Goal: Transaction & Acquisition: Purchase product/service

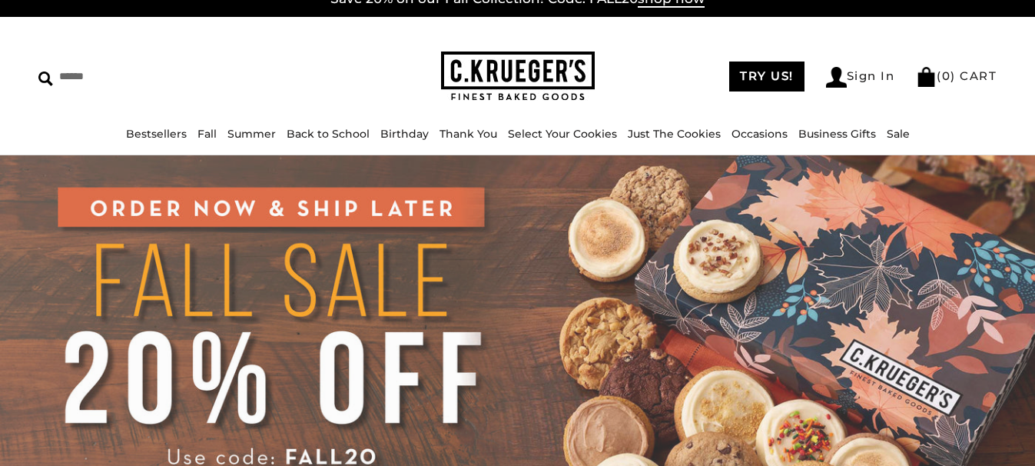
scroll to position [31, 0]
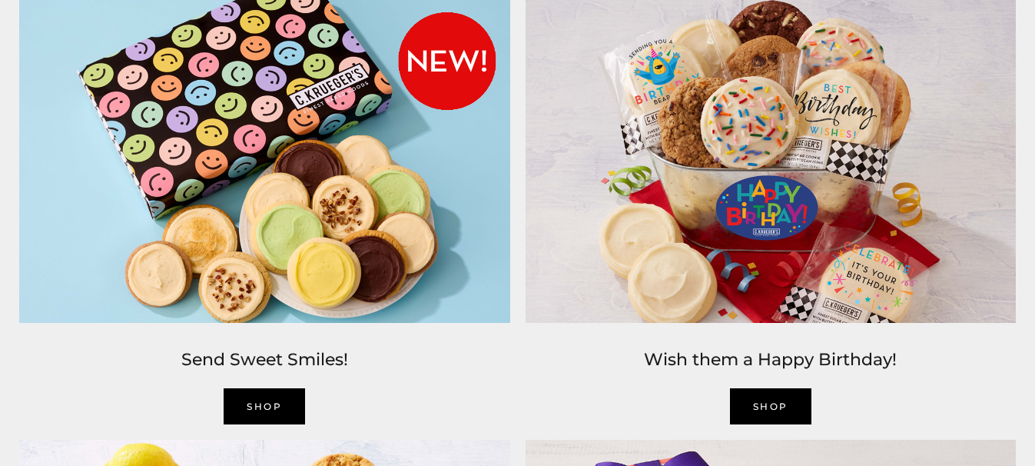
scroll to position [1547, 0]
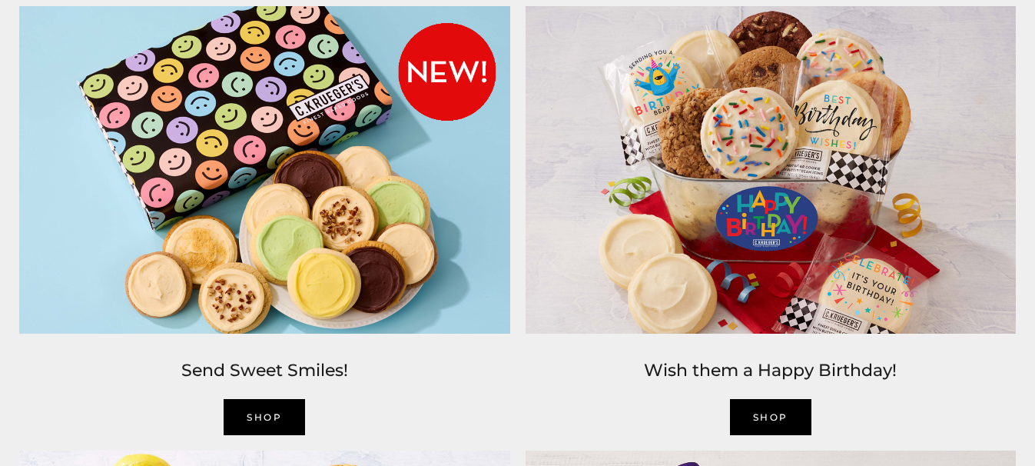
click at [741, 190] on img at bounding box center [771, 169] width 506 height 343
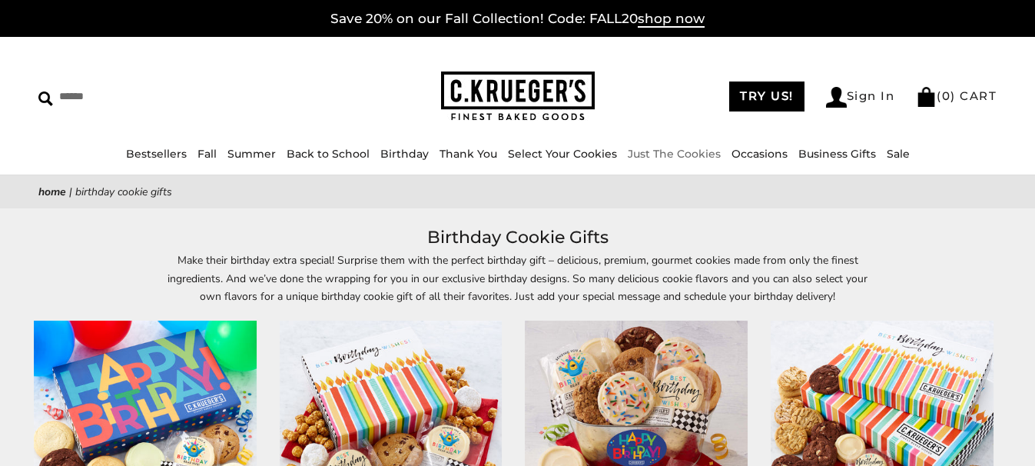
click at [693, 150] on link "Just The Cookies" at bounding box center [674, 154] width 93 height 14
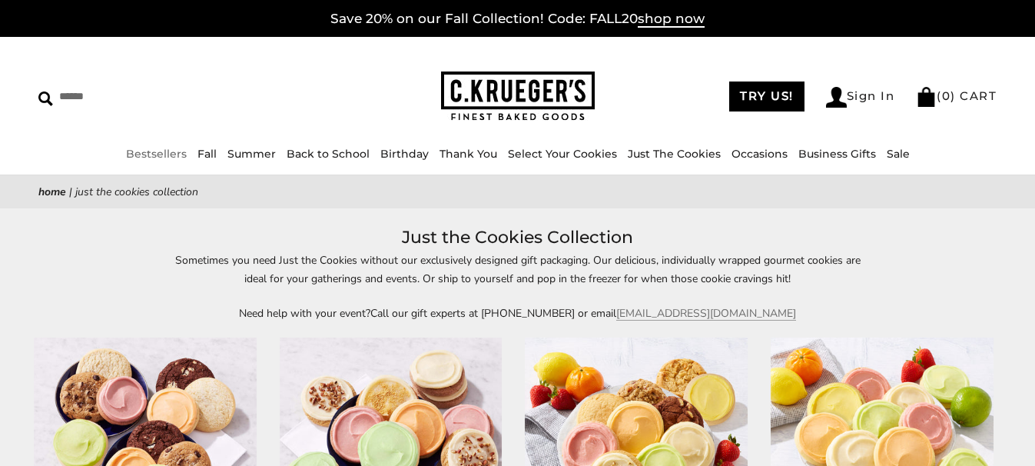
click at [141, 157] on link "Bestsellers" at bounding box center [156, 154] width 61 height 14
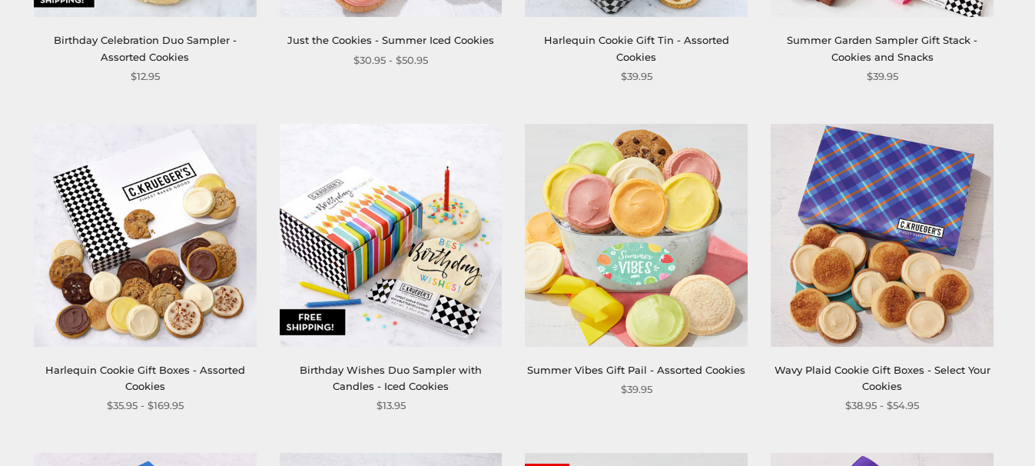
scroll to position [1537, 0]
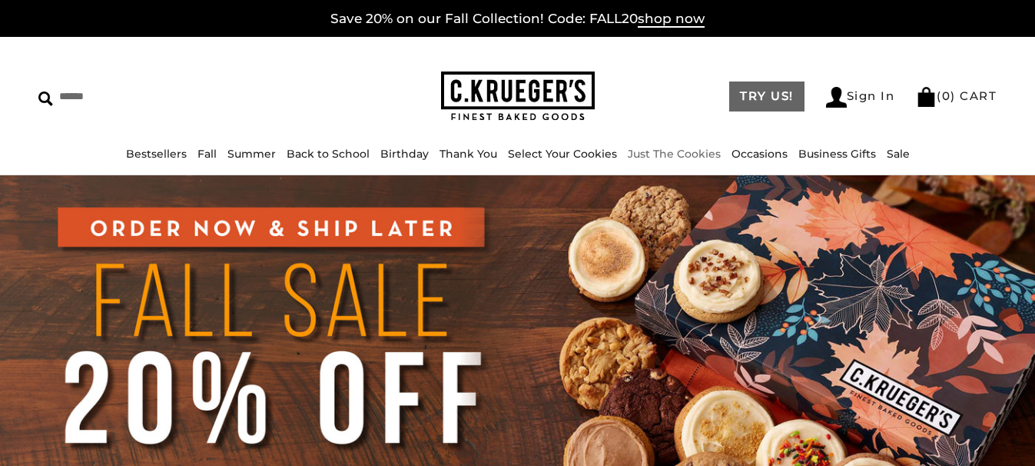
click at [766, 101] on link "TRY US!" at bounding box center [766, 96] width 75 height 30
click at [955, 92] on link "( 1 ) CART" at bounding box center [958, 95] width 78 height 15
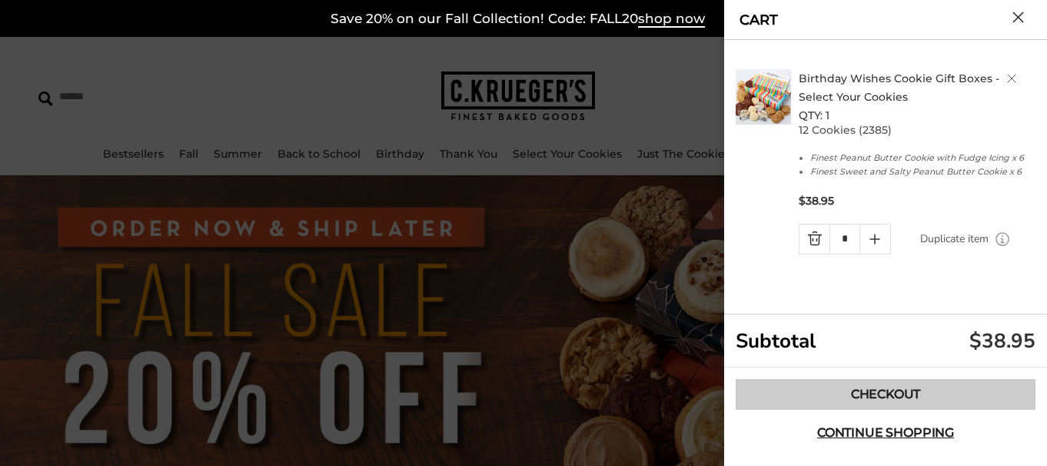
click at [886, 387] on link "Checkout" at bounding box center [885, 394] width 300 height 31
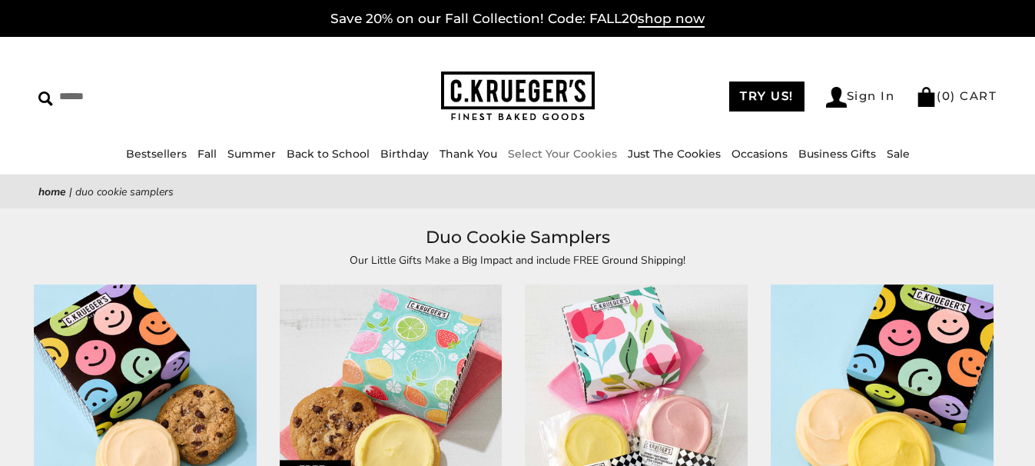
click at [604, 157] on link "Select Your Cookies" at bounding box center [562, 154] width 109 height 14
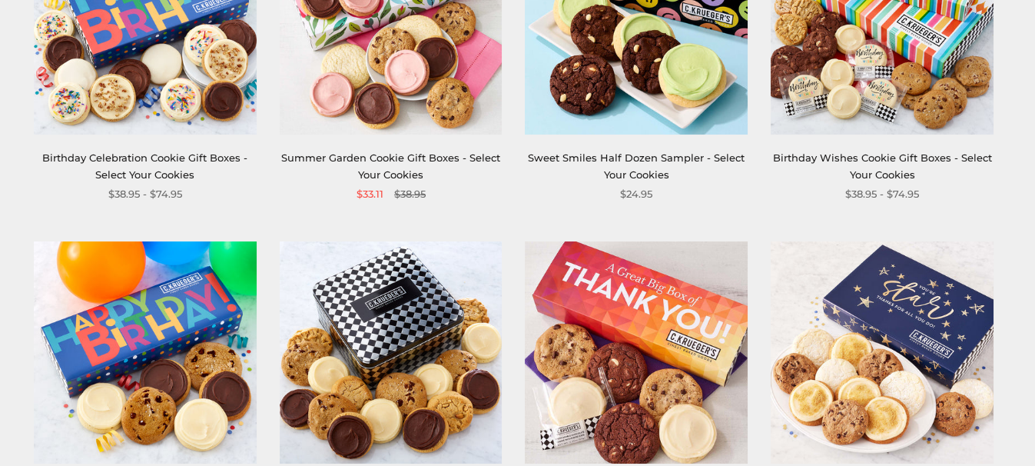
scroll to position [769, 0]
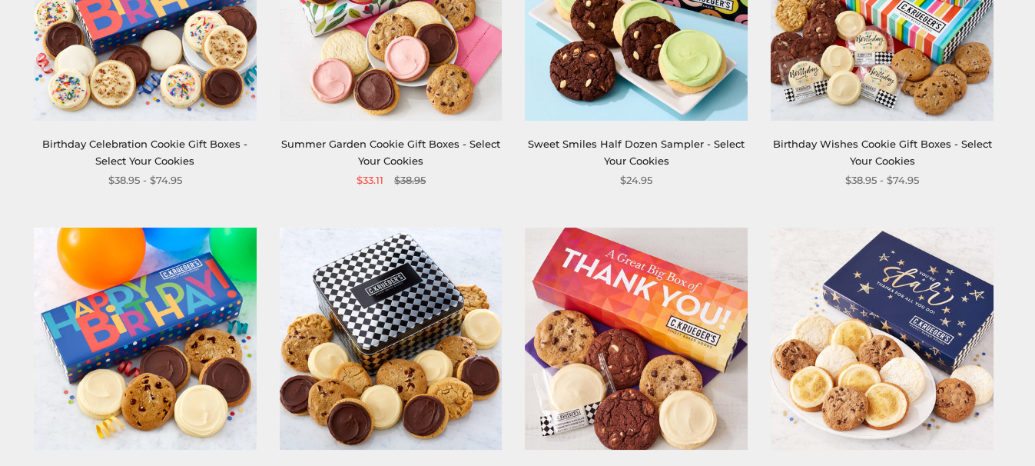
click at [859, 78] on img at bounding box center [882, 9] width 223 height 223
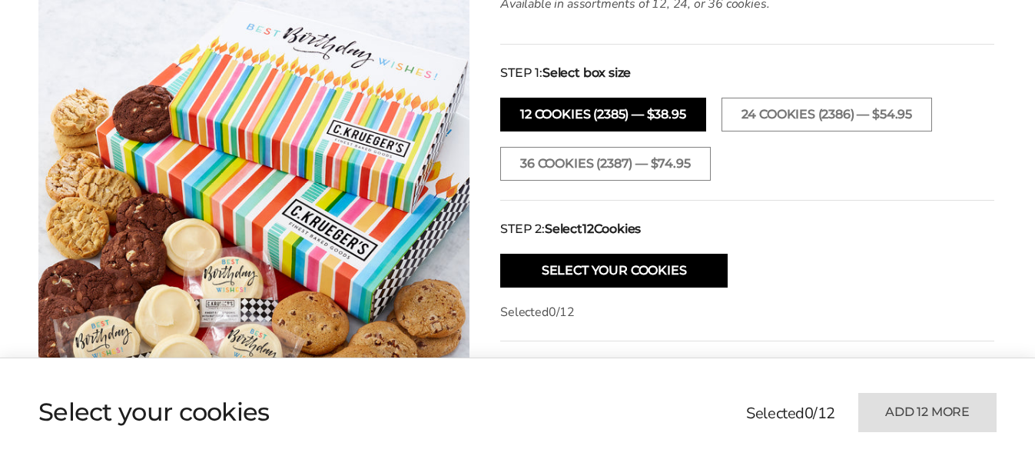
scroll to position [553, 0]
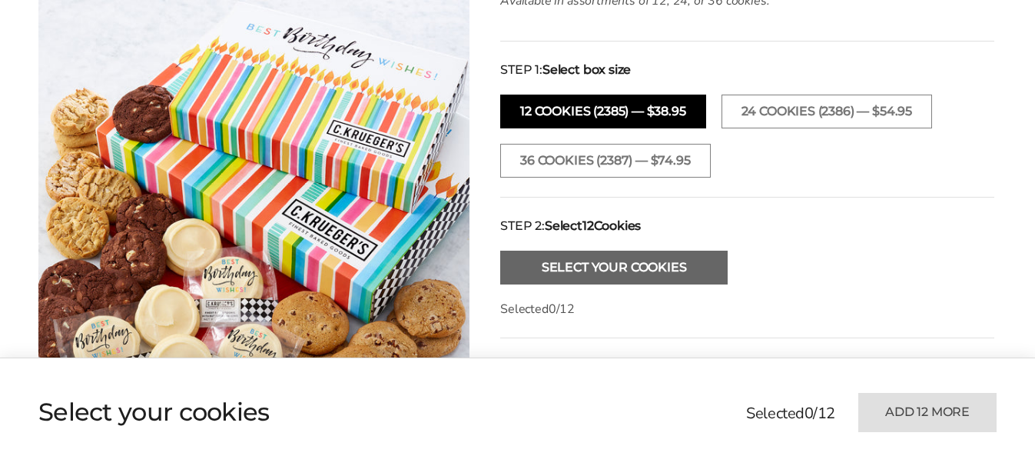
click at [639, 269] on button "Select Your Cookies" at bounding box center [613, 268] width 227 height 34
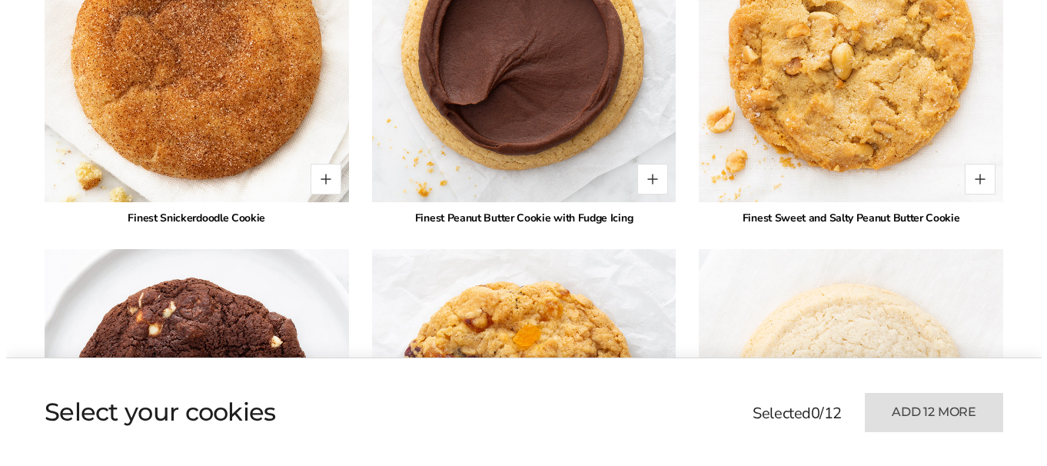
scroll to position [2625, 0]
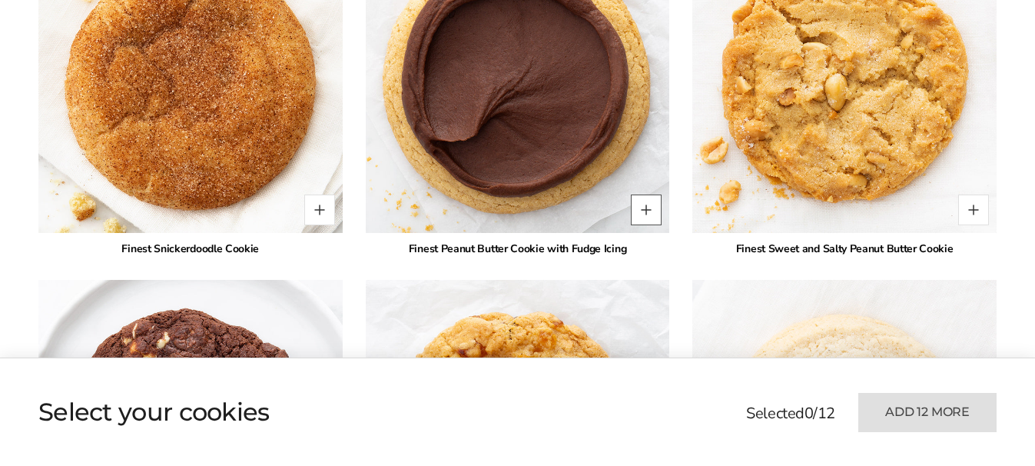
click at [644, 211] on button "Quantity button plus" at bounding box center [646, 209] width 31 height 31
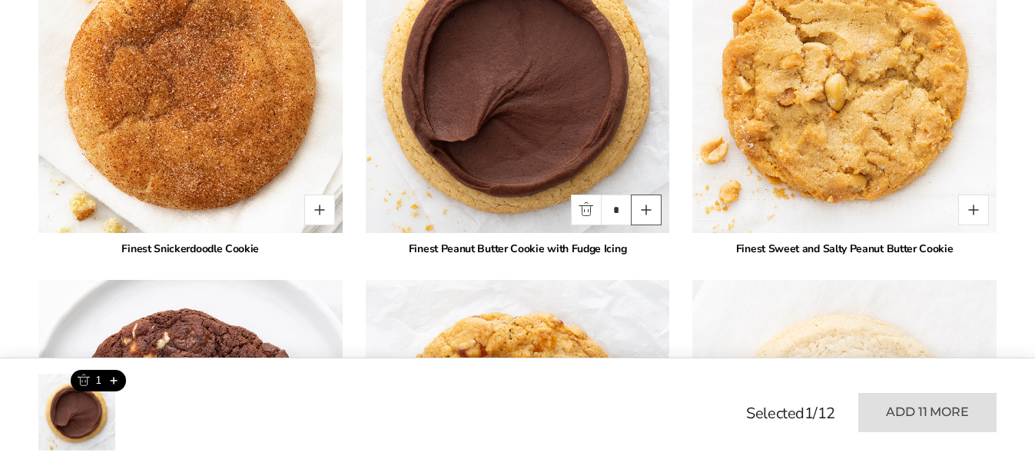
click at [646, 212] on button "Quantity button plus" at bounding box center [646, 209] width 31 height 31
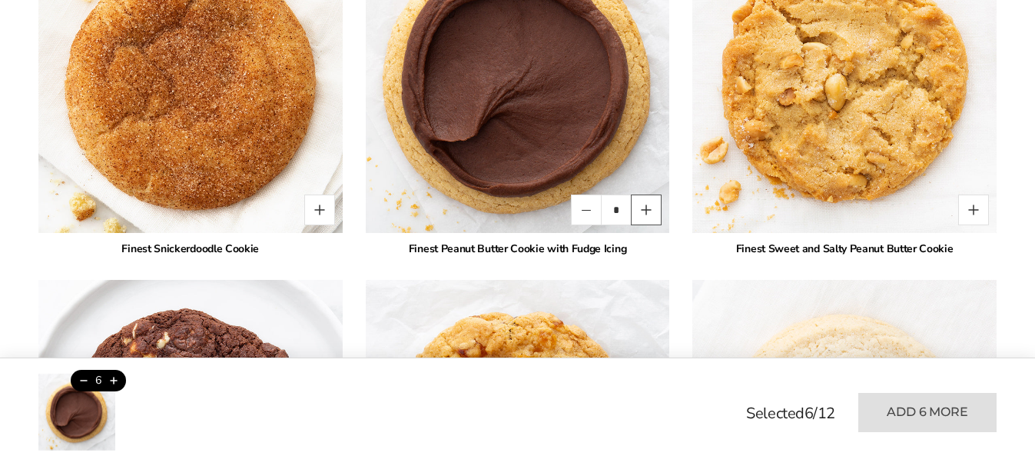
click at [646, 212] on button "Quantity button plus" at bounding box center [646, 209] width 31 height 31
click at [586, 204] on button "Quantity button minus" at bounding box center [586, 209] width 31 height 31
type input "*"
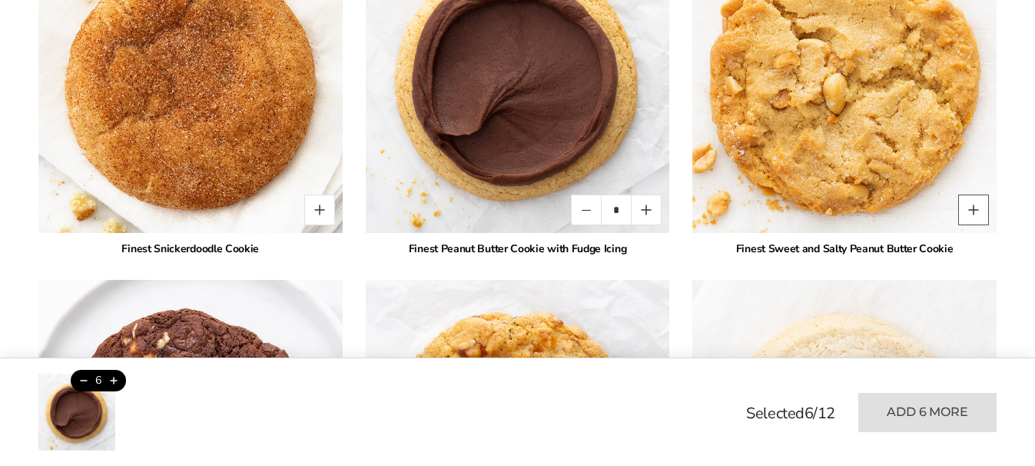
click at [975, 205] on button "Quantity button plus" at bounding box center [973, 209] width 31 height 31
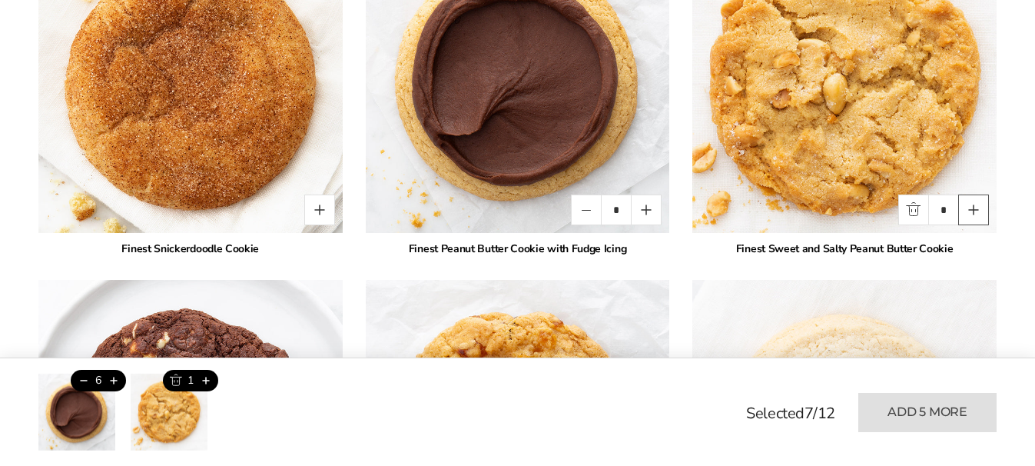
click at [975, 205] on button "Quantity button plus" at bounding box center [973, 209] width 31 height 31
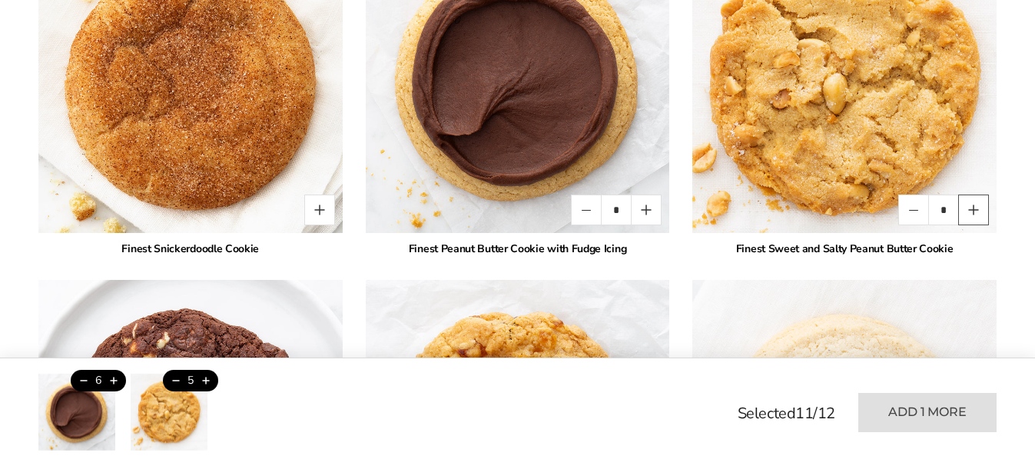
type input "*"
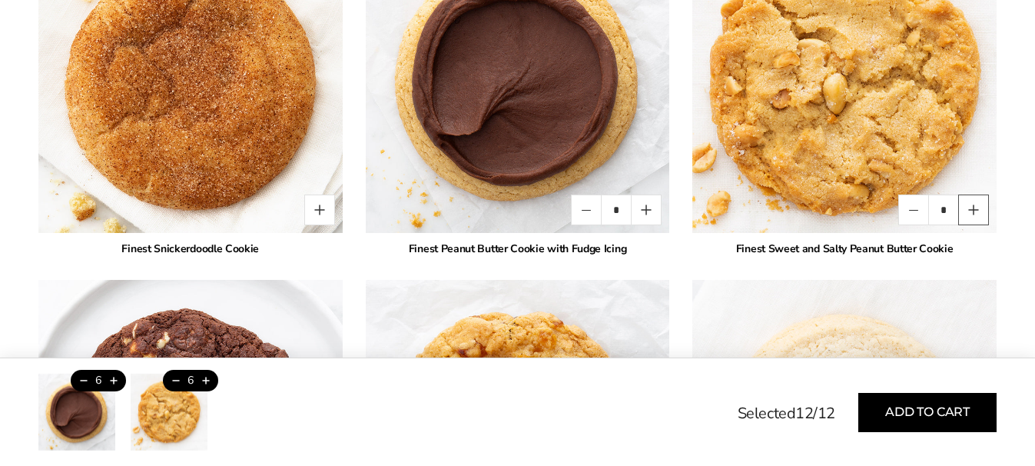
click at [975, 205] on button "Quantity button plus" at bounding box center [973, 209] width 31 height 31
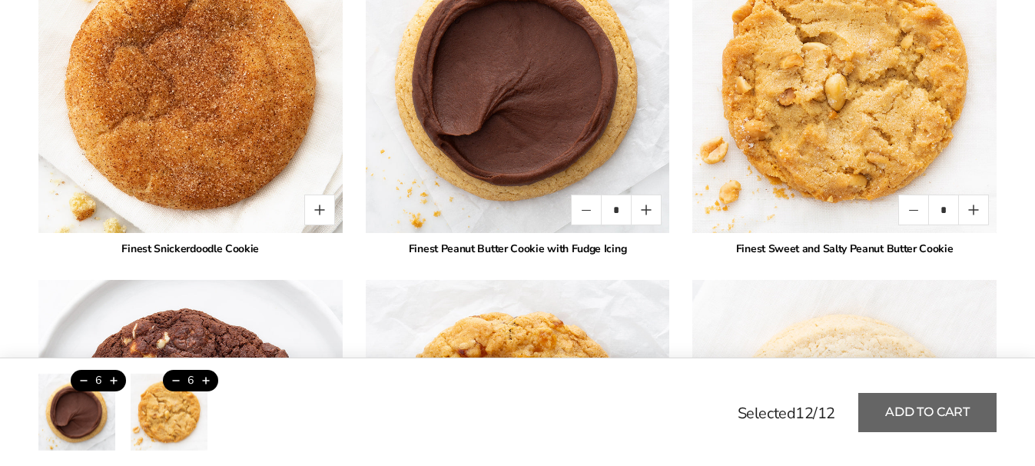
click at [940, 402] on button "Add to cart" at bounding box center [927, 412] width 138 height 39
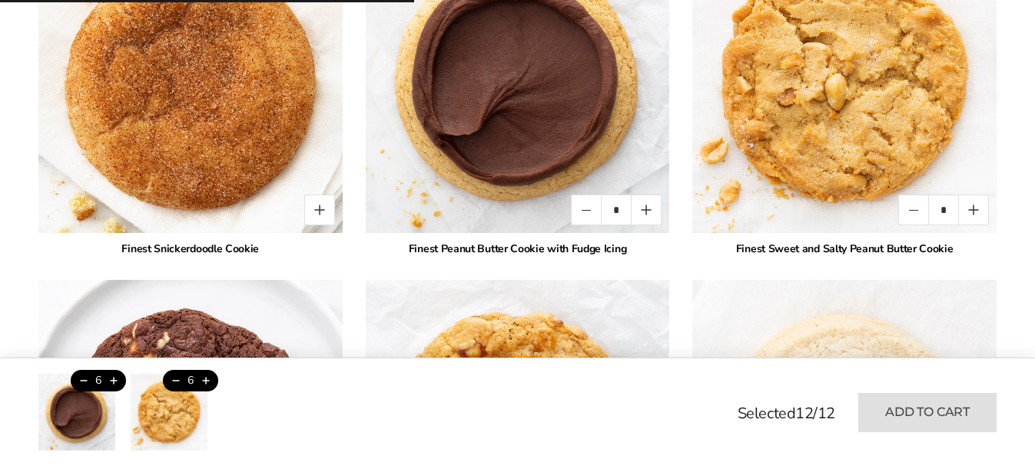
type input "*"
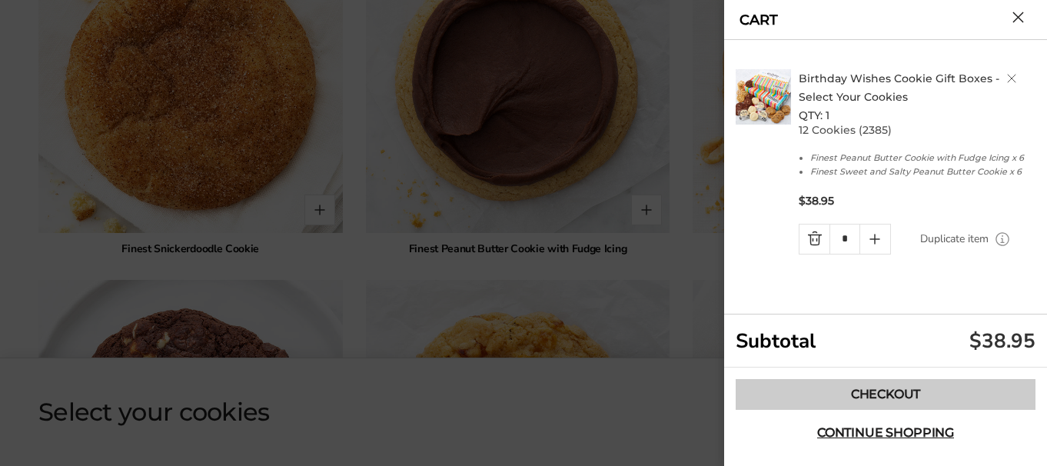
click at [895, 390] on link "Checkout" at bounding box center [885, 394] width 300 height 31
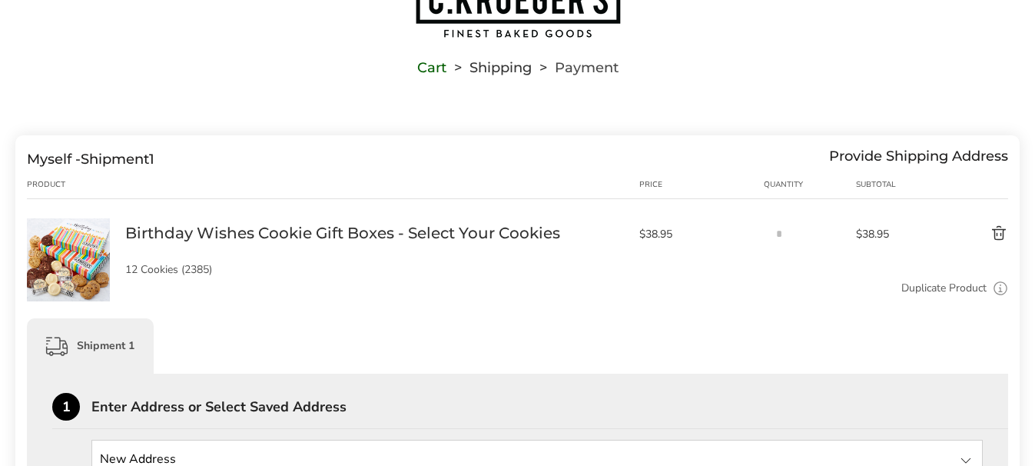
scroll to position [61, 0]
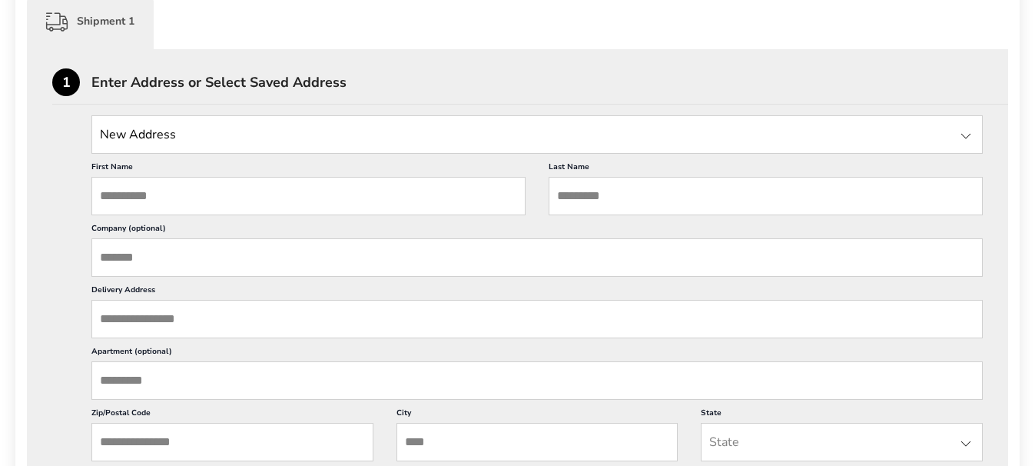
scroll to position [430, 0]
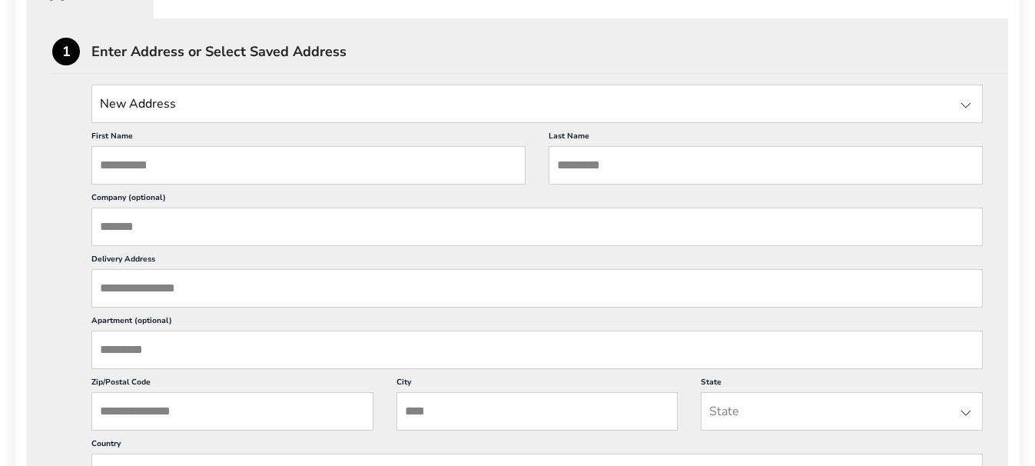
click at [194, 170] on input "First Name" at bounding box center [308, 165] width 434 height 38
click at [171, 165] on input "First Name" at bounding box center [308, 165] width 434 height 38
type input "*****"
click at [587, 162] on input "Last Name" at bounding box center [766, 165] width 434 height 38
type input "********"
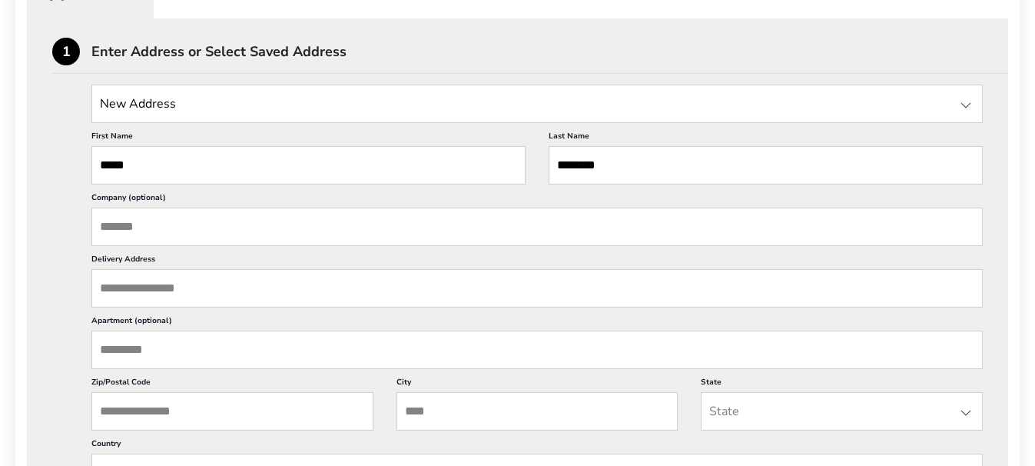
click at [210, 287] on input "Delivery Address" at bounding box center [536, 288] width 891 height 38
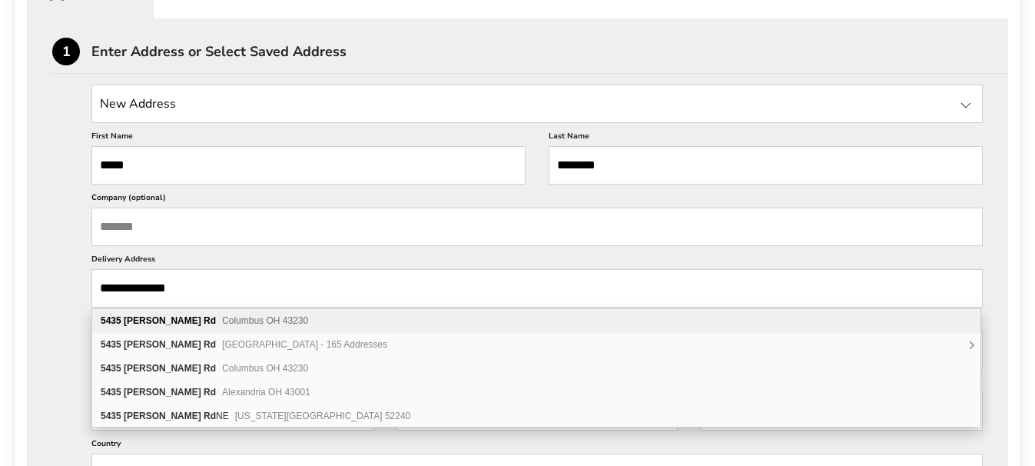
click at [222, 324] on span "Columbus OH 43230" at bounding box center [265, 320] width 86 height 11
type input "**********"
type input "********"
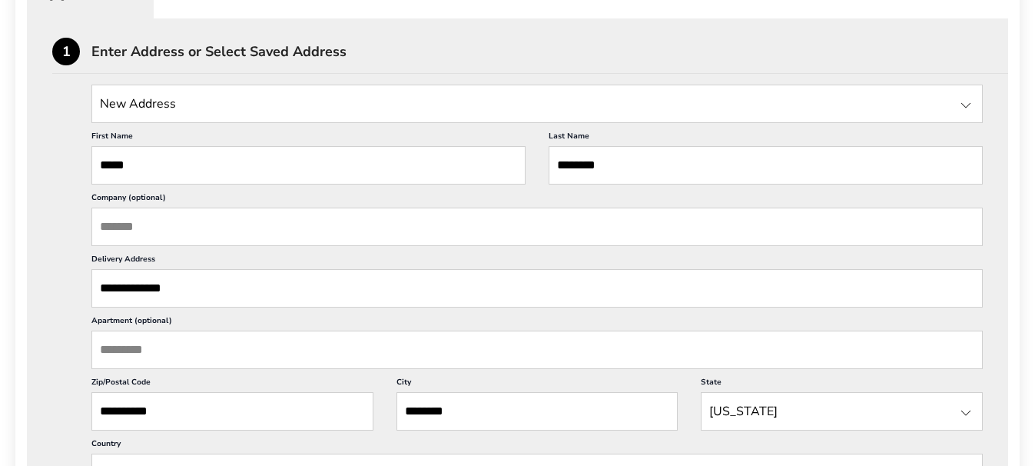
click at [215, 347] on input "Apartment (optional)" at bounding box center [536, 349] width 891 height 38
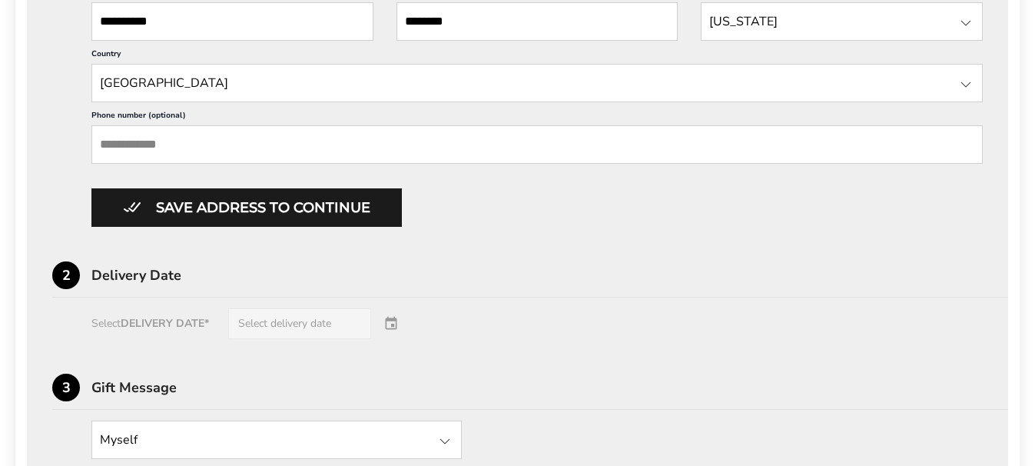
scroll to position [891, 0]
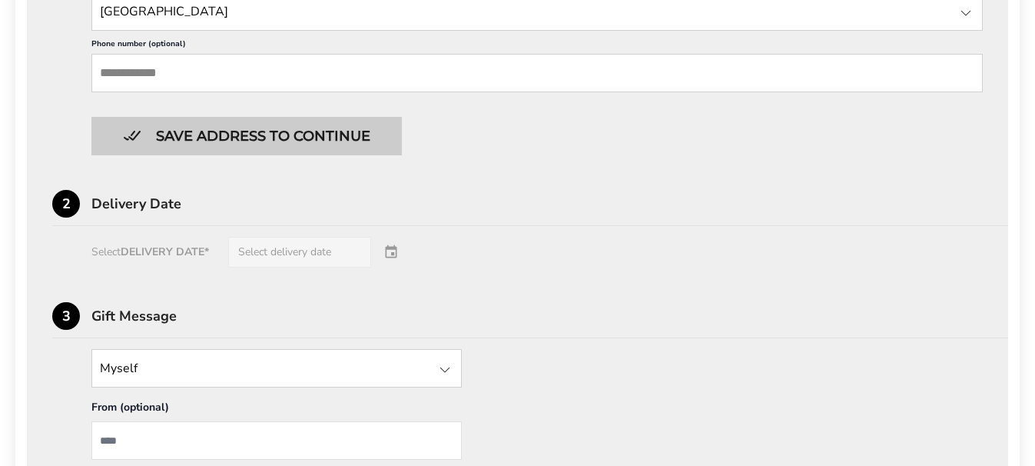
type input "***"
click at [273, 134] on button "Save address to continue" at bounding box center [246, 136] width 310 height 38
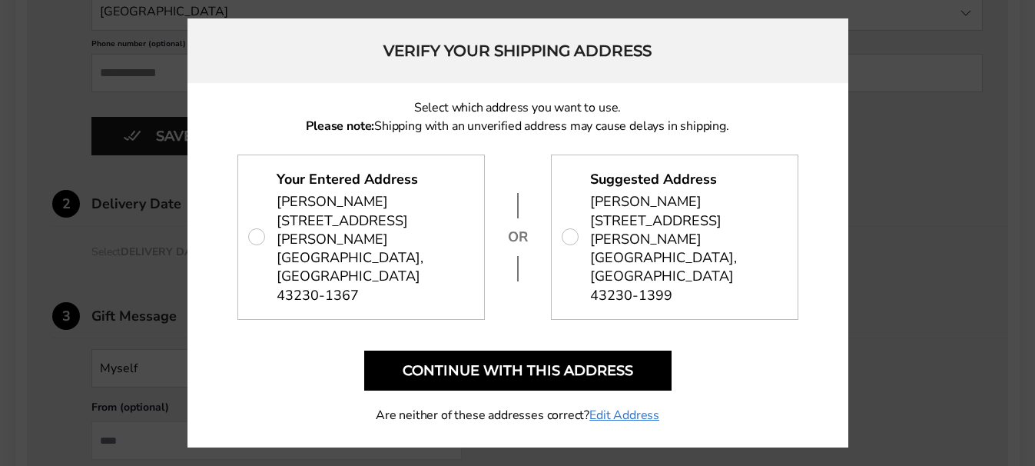
click at [568, 236] on p "Suggested Address [PERSON_NAME] [STREET_ADDRESS][PERSON_NAME]" at bounding box center [675, 237] width 246 height 164
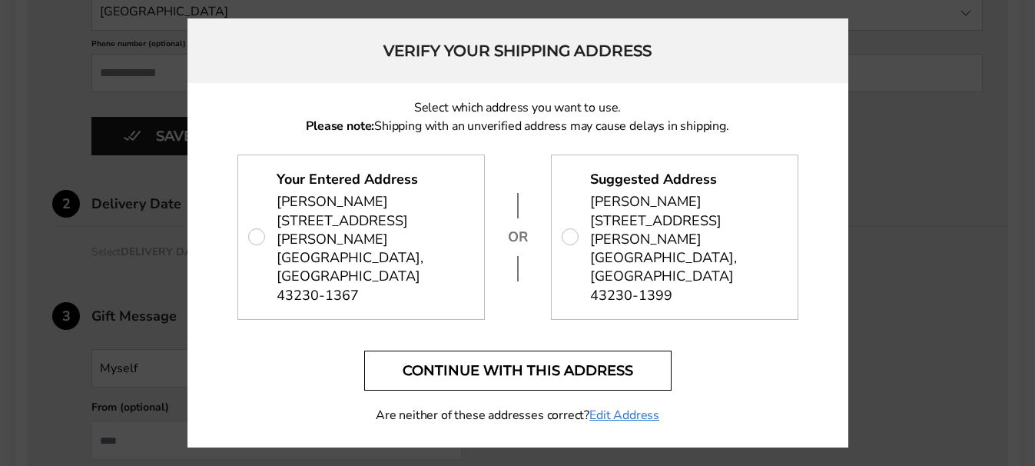
click at [550, 350] on button "Continue with this address" at bounding box center [517, 370] width 307 height 40
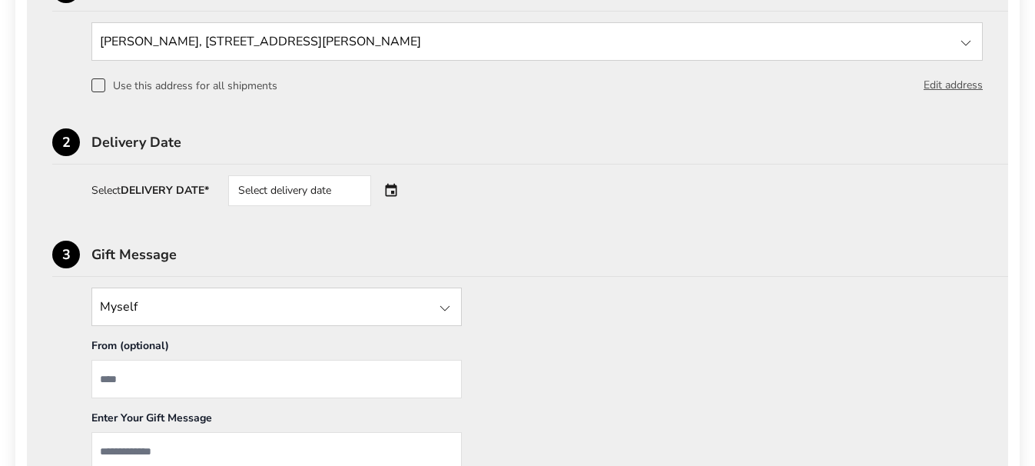
scroll to position [494, 0]
click at [397, 189] on div "Select delivery date" at bounding box center [321, 189] width 186 height 31
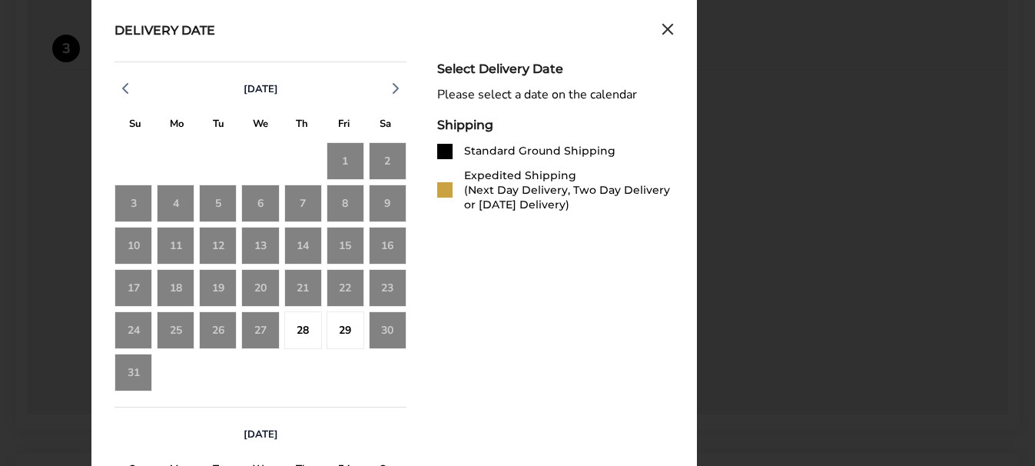
scroll to position [709, 0]
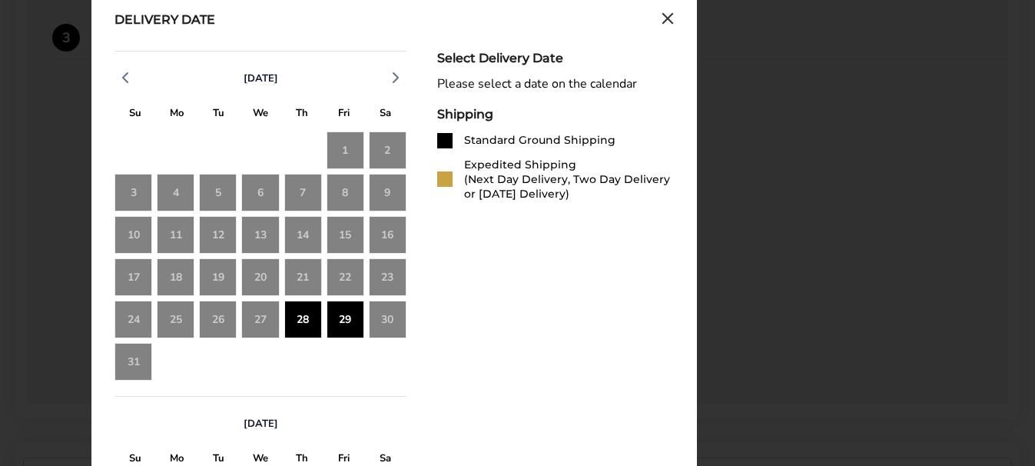
click at [346, 313] on div "29" at bounding box center [346, 319] width 38 height 38
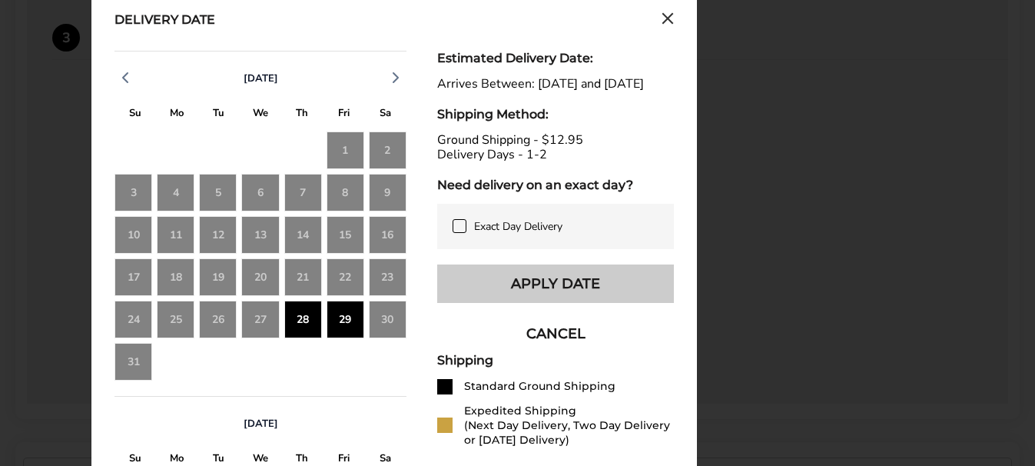
click at [542, 299] on button "Apply Date" at bounding box center [555, 283] width 237 height 38
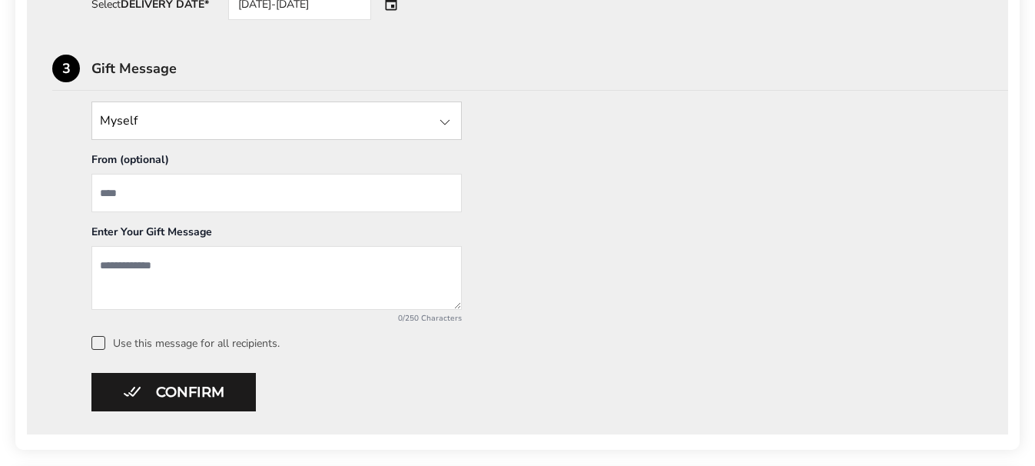
scroll to position [699, 0]
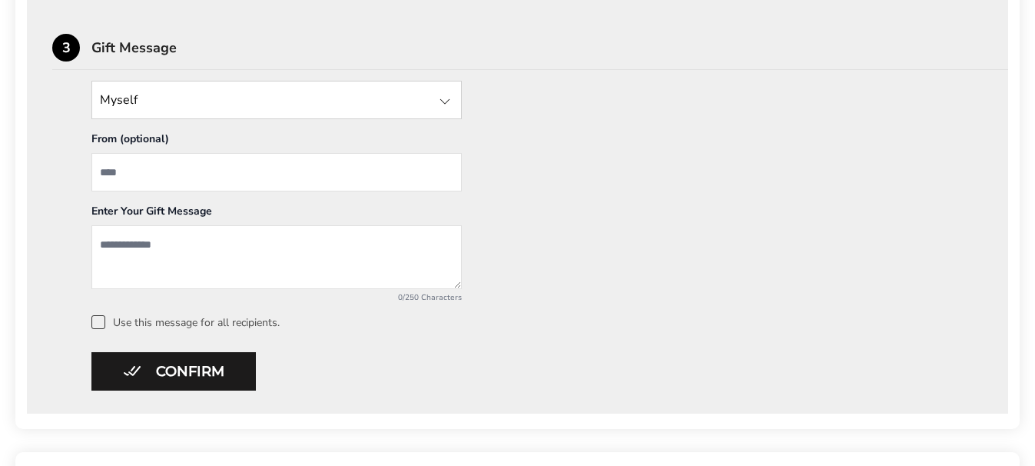
click at [224, 249] on textarea "Add a message" at bounding box center [276, 257] width 370 height 64
type textarea "**********"
click at [161, 168] on input "From" at bounding box center [276, 172] width 370 height 38
type input "*"
type input "**********"
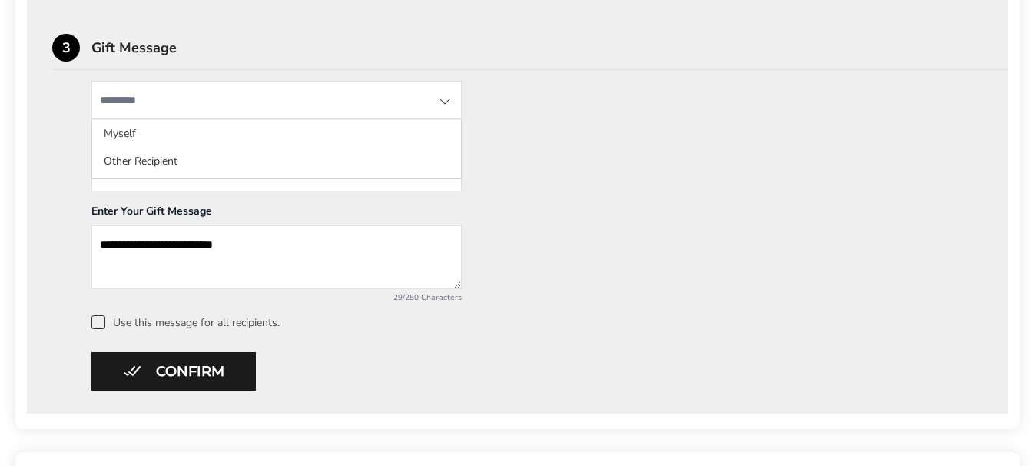
click at [182, 97] on input "State" at bounding box center [276, 100] width 370 height 38
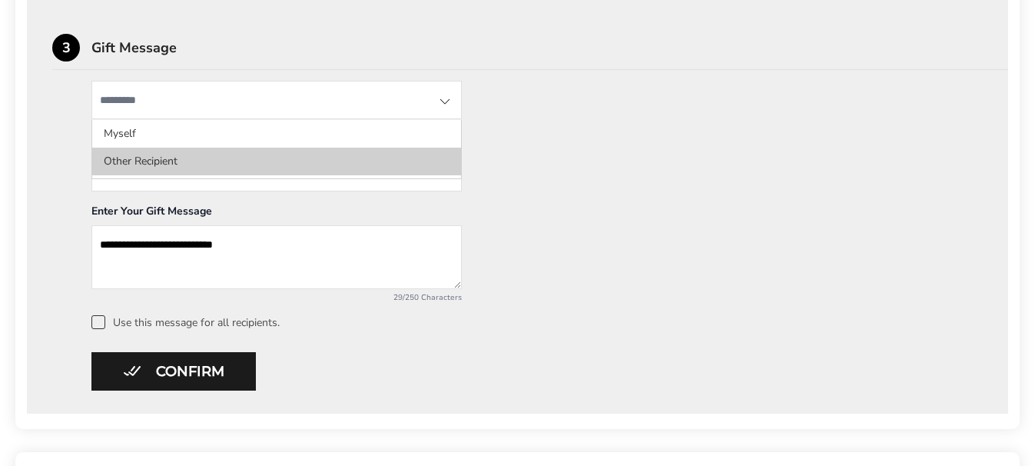
click at [138, 158] on li "Other Recipient" at bounding box center [276, 162] width 369 height 28
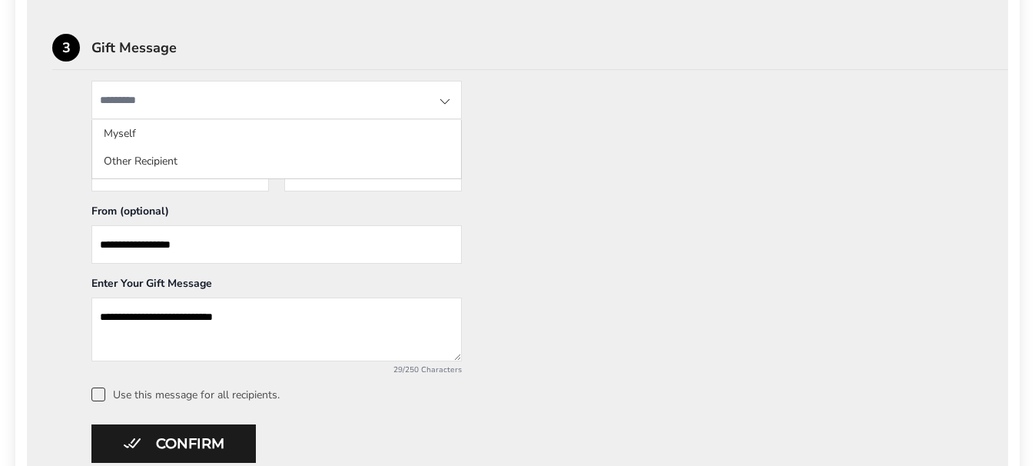
click at [198, 99] on input "State" at bounding box center [276, 100] width 370 height 38
click at [530, 151] on div "**********" at bounding box center [517, 241] width 931 height 320
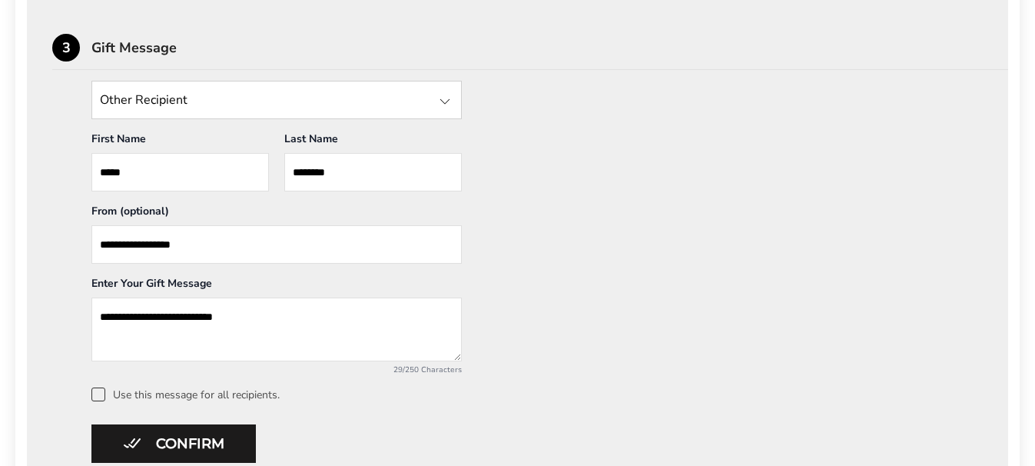
click at [55, 261] on div "**********" at bounding box center [517, 241] width 931 height 320
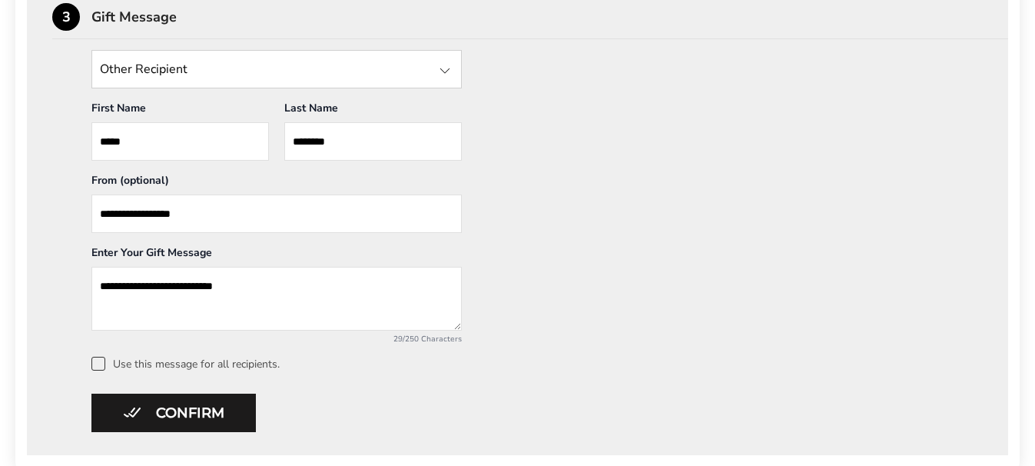
scroll to position [853, 0]
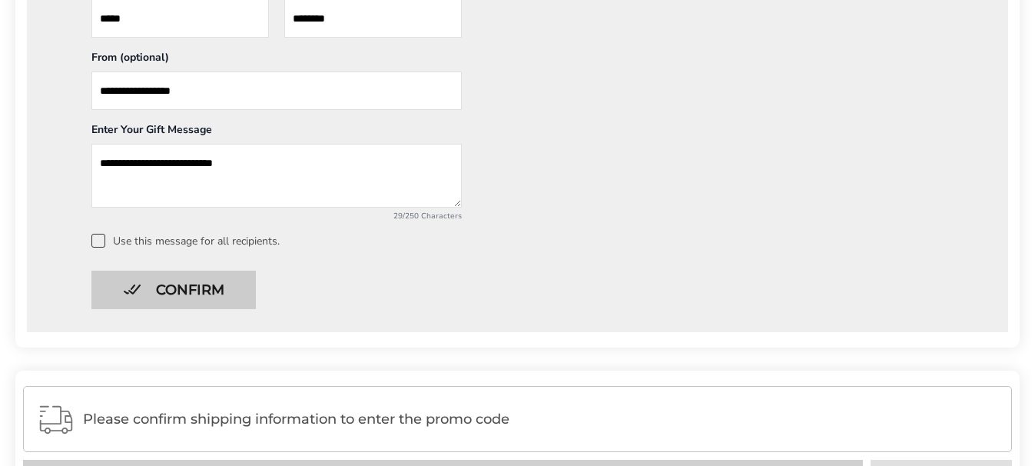
click at [180, 283] on button "Confirm" at bounding box center [173, 290] width 164 height 38
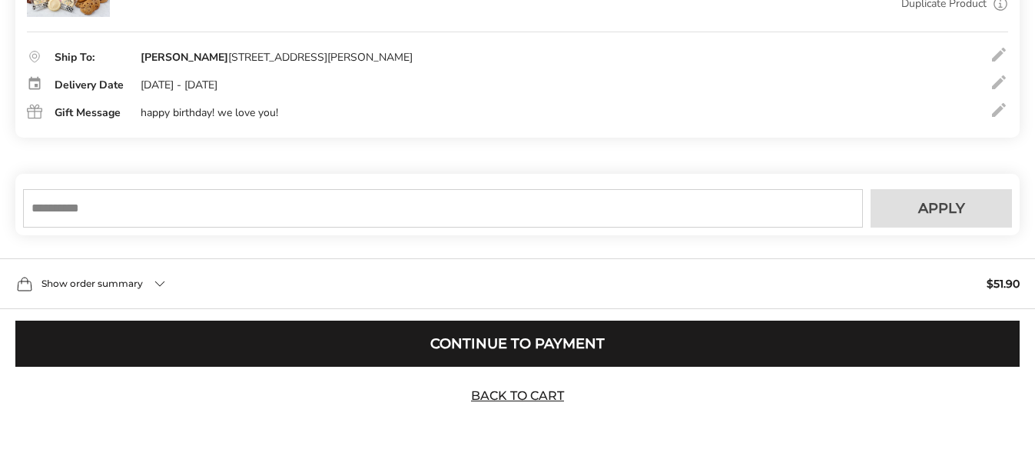
scroll to position [360, 0]
click at [161, 215] on input "text" at bounding box center [443, 208] width 840 height 38
type input "**********"
click at [918, 202] on button "Apply" at bounding box center [941, 208] width 141 height 38
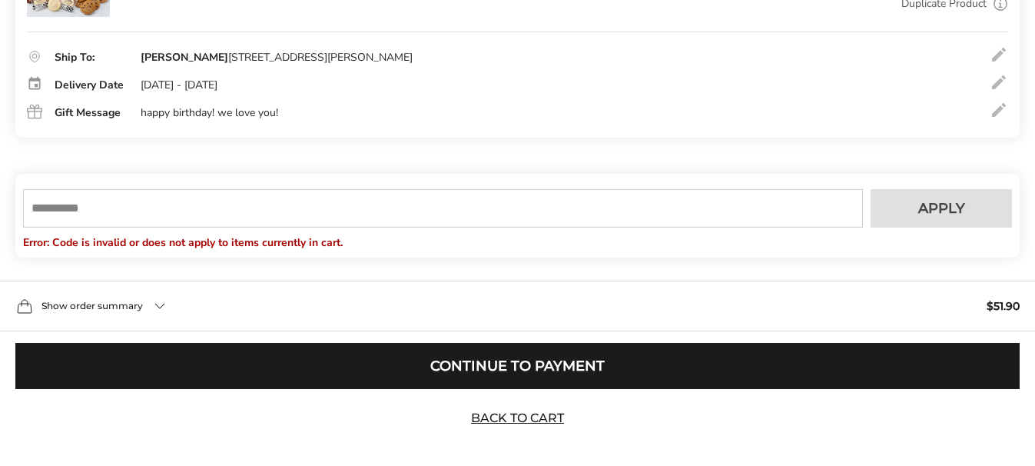
click at [117, 204] on input "text" at bounding box center [443, 208] width 840 height 38
type input "*********"
click at [914, 202] on button "Apply" at bounding box center [941, 208] width 141 height 38
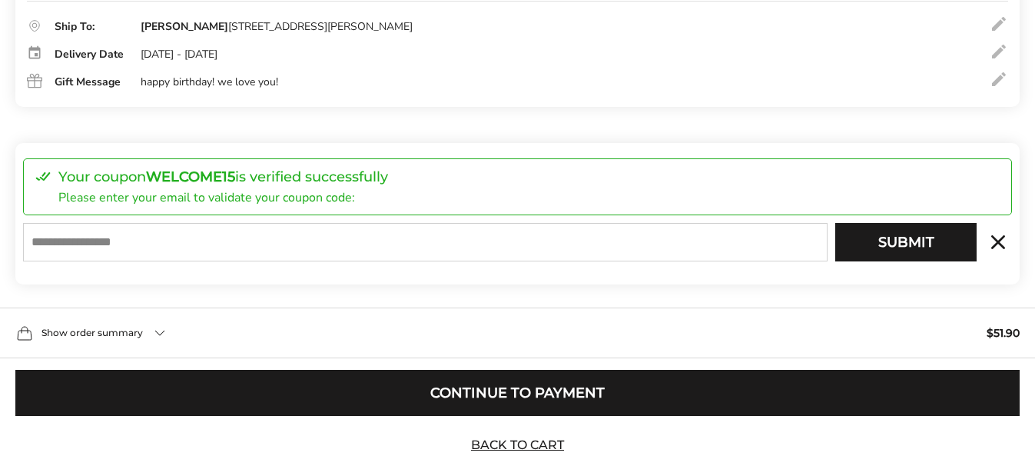
scroll to position [440, 0]
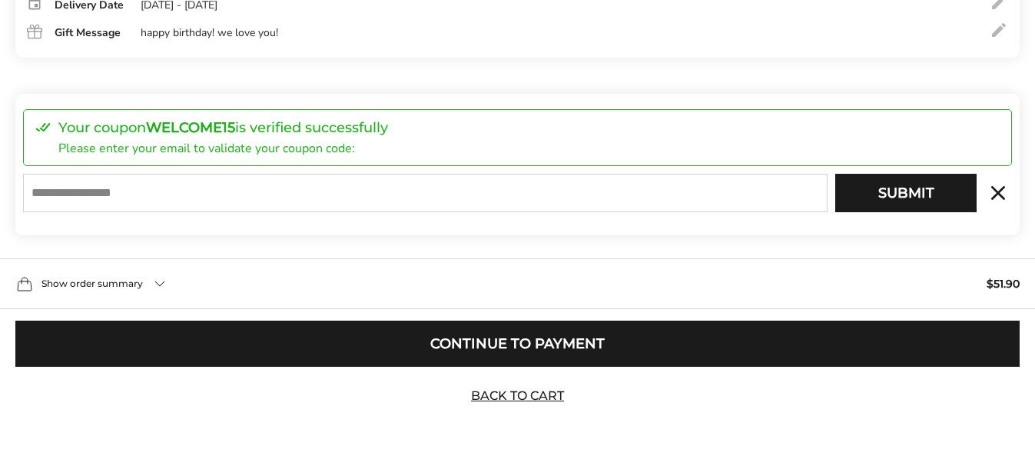
click at [172, 196] on input "E-mail" at bounding box center [425, 193] width 805 height 38
type input "**********"
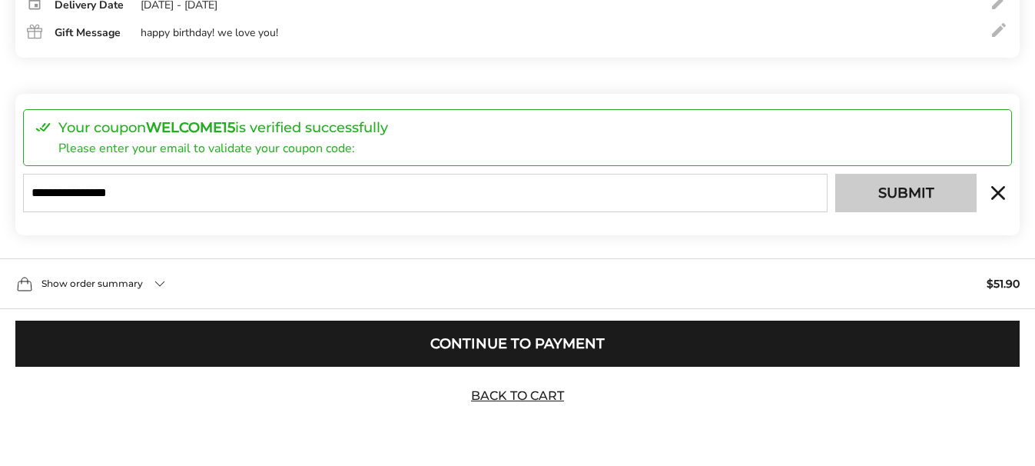
click at [869, 191] on button "Submit" at bounding box center [905, 193] width 141 height 38
type input "**********"
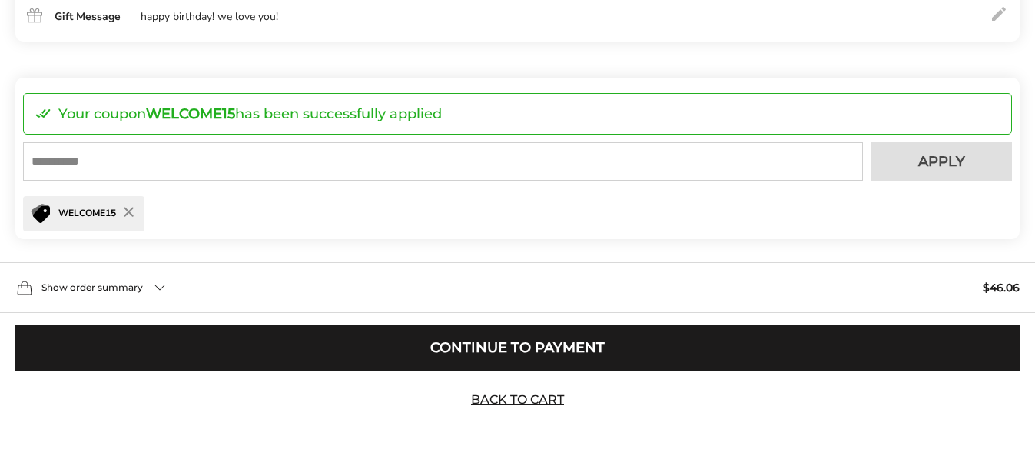
scroll to position [541, 0]
